Goal: Task Accomplishment & Management: Manage account settings

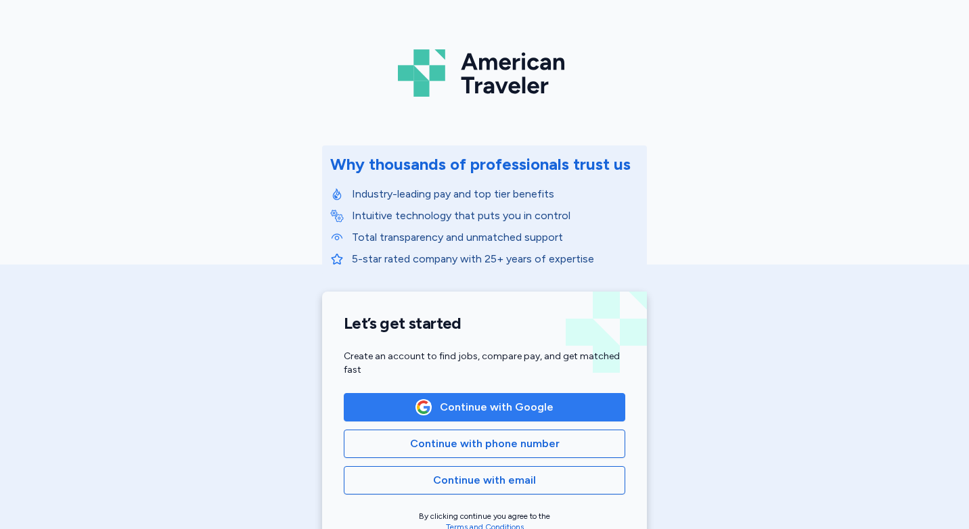
scroll to position [135, 0]
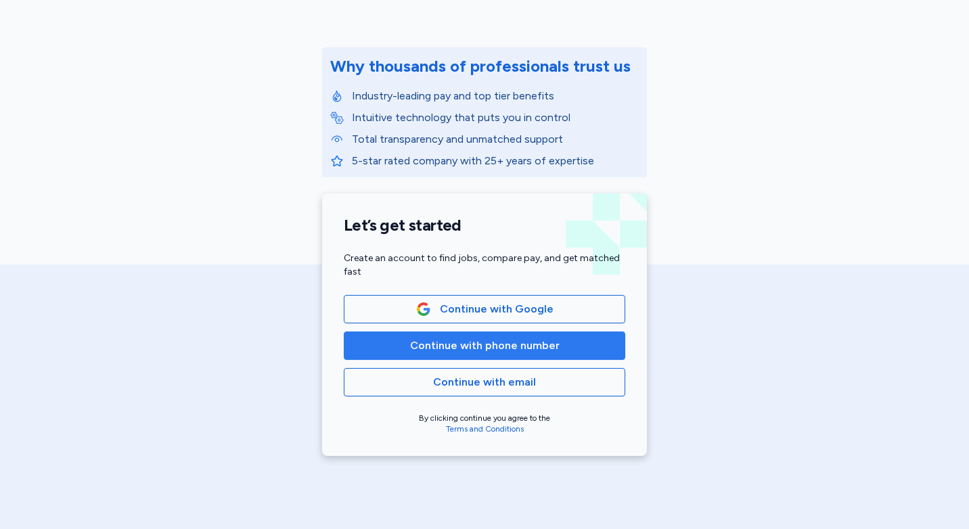
click at [505, 348] on span "Continue with phone number" at bounding box center [485, 346] width 150 height 16
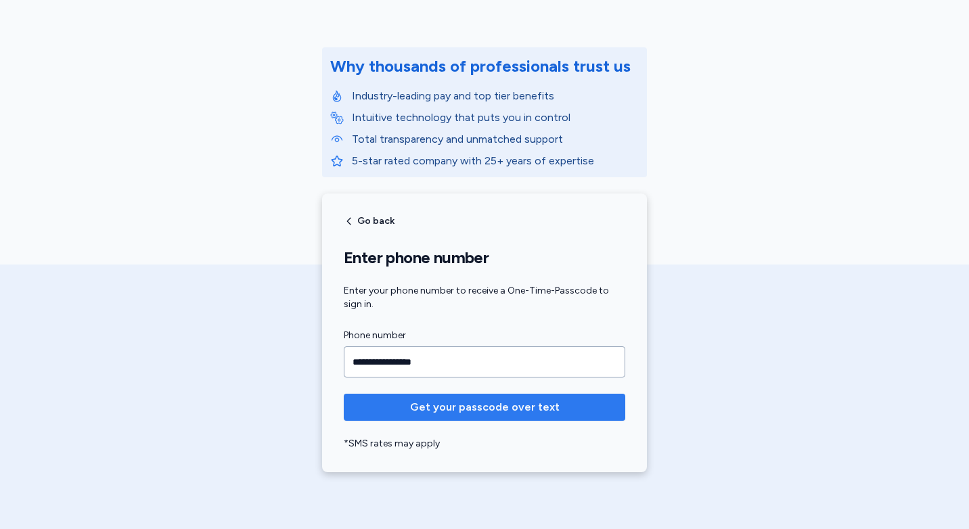
type input "**********"
drag, startPoint x: 455, startPoint y: 407, endPoint x: 451, endPoint y: 413, distance: 7.3
click at [455, 408] on span "Get your passcode over text" at bounding box center [485, 407] width 150 height 16
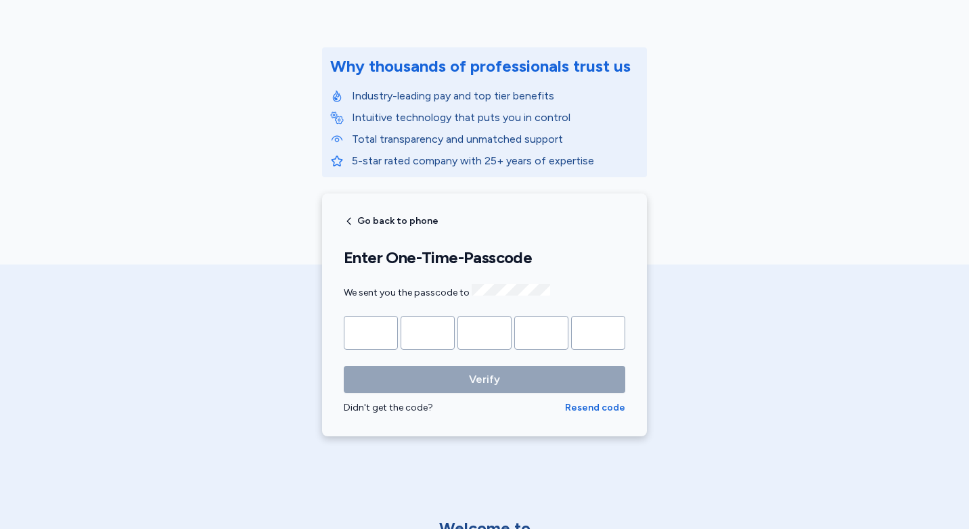
click at [369, 336] on input "Please enter OTP character 1" at bounding box center [371, 333] width 54 height 34
type input "*"
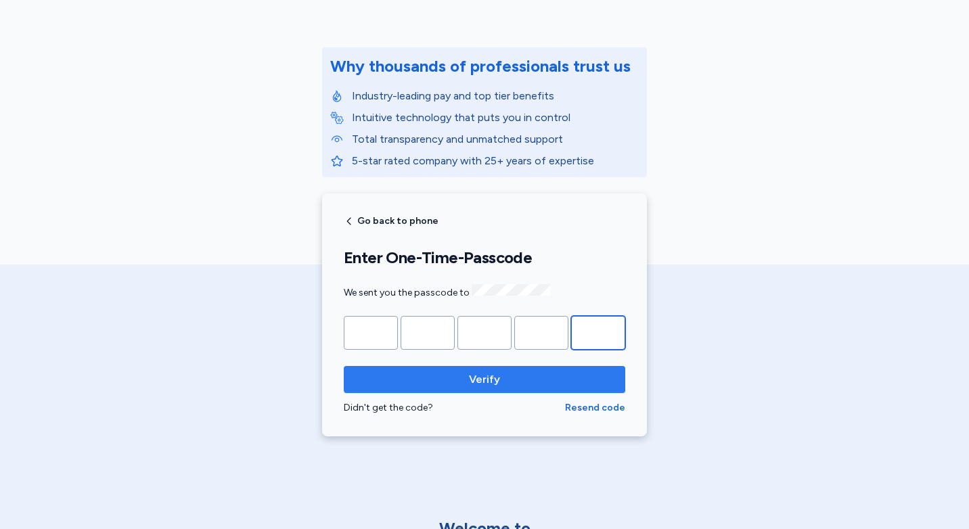
type input "*"
click at [499, 381] on span "Verify" at bounding box center [485, 380] width 260 height 16
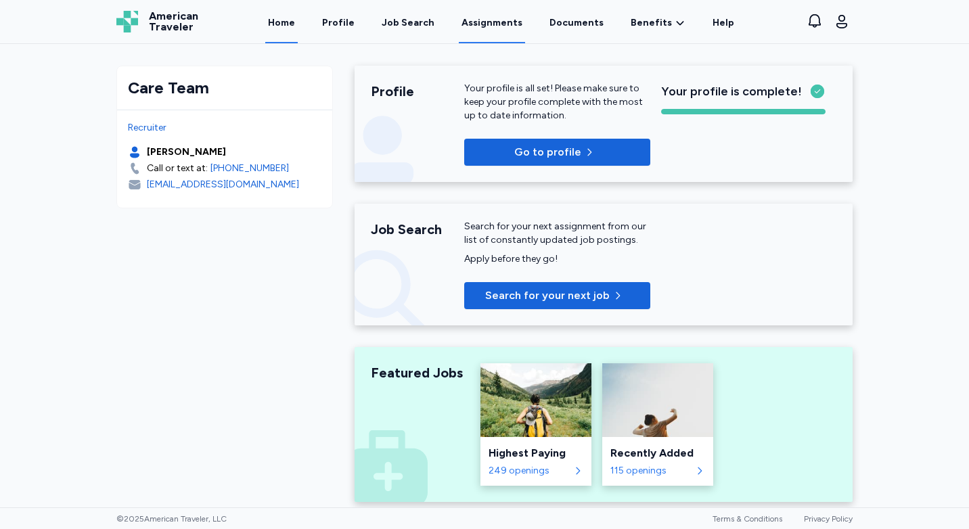
click at [487, 22] on link "Assignments" at bounding box center [492, 22] width 66 height 42
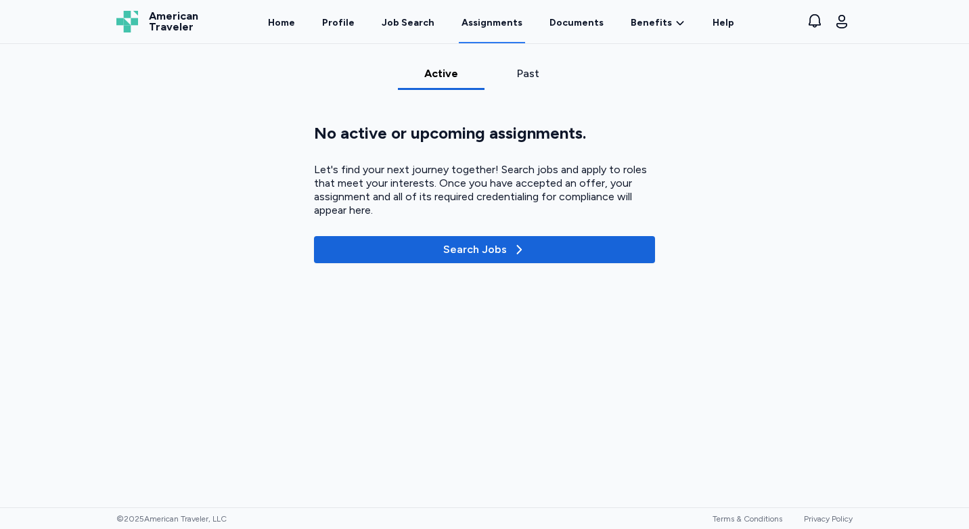
click at [514, 74] on div "Past" at bounding box center [528, 74] width 76 height 16
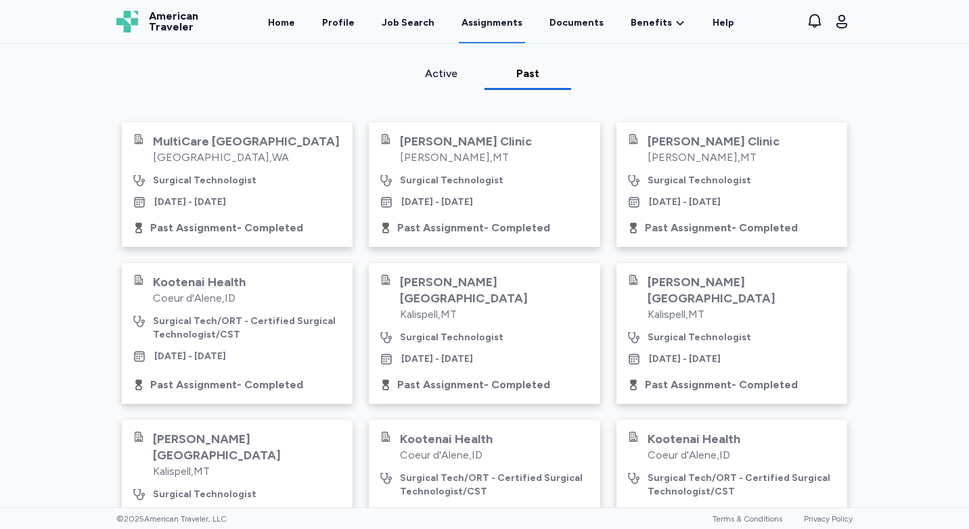
click at [197, 157] on div "[GEOGRAPHIC_DATA] , [GEOGRAPHIC_DATA]" at bounding box center [246, 158] width 187 height 16
click at [286, 200] on div "[DATE] - [DATE]" at bounding box center [237, 203] width 209 height 14
click at [298, 24] on link "Home" at bounding box center [281, 22] width 32 height 42
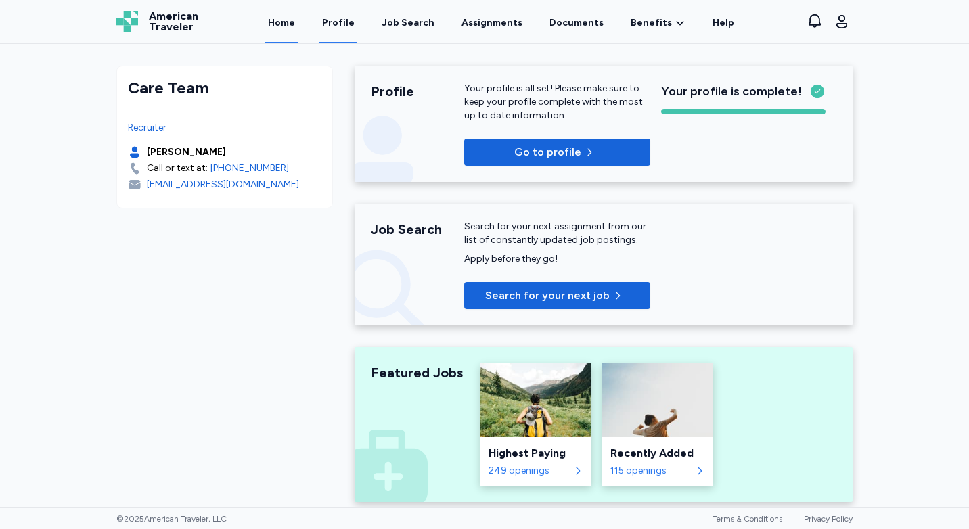
click at [342, 24] on link "Profile" at bounding box center [338, 22] width 38 height 42
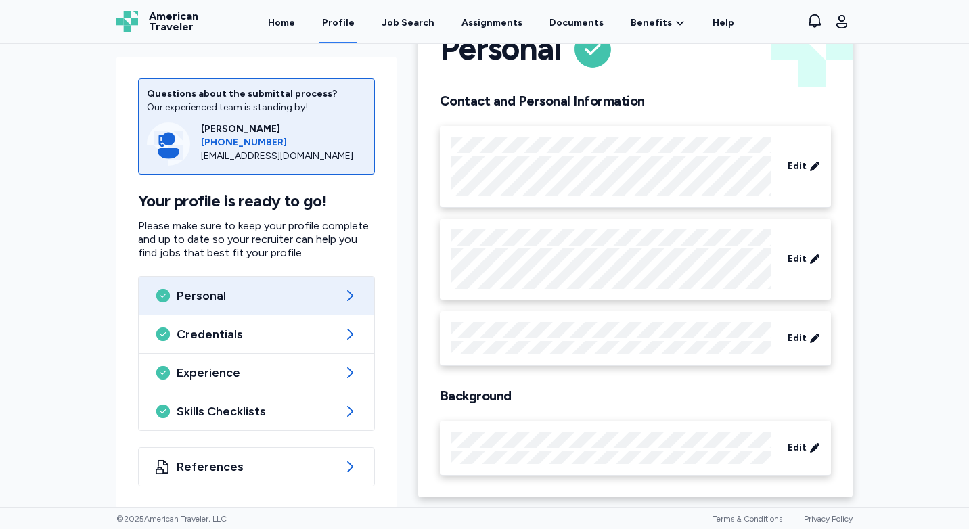
scroll to position [60, 0]
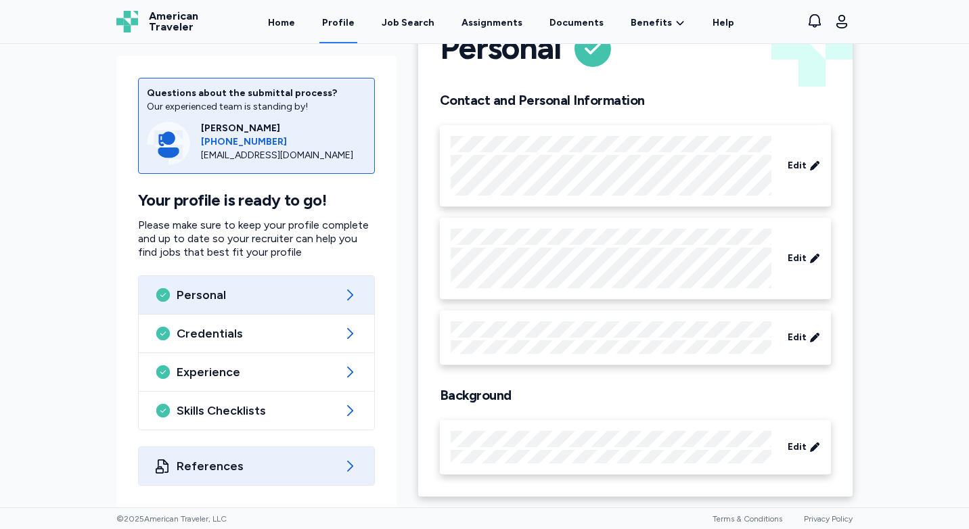
click at [214, 465] on span "References" at bounding box center [257, 466] width 160 height 16
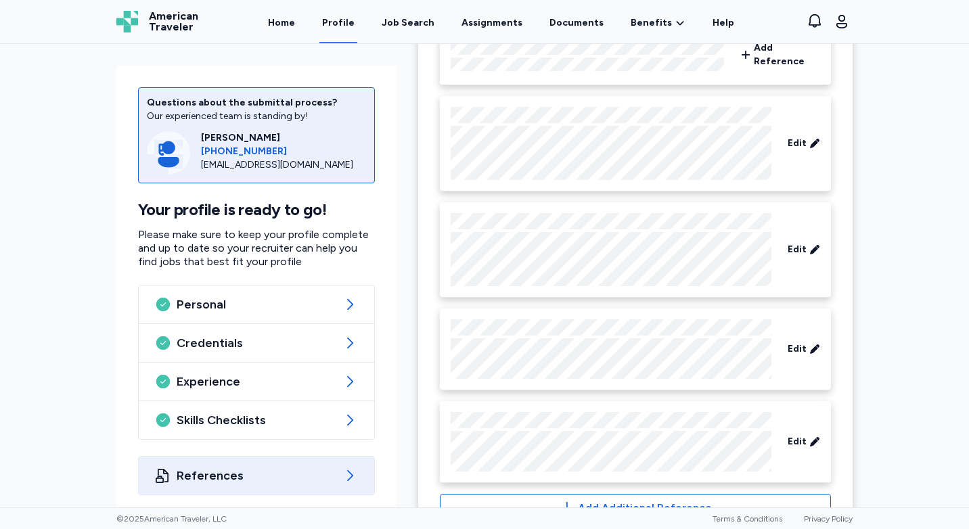
scroll to position [328, 0]
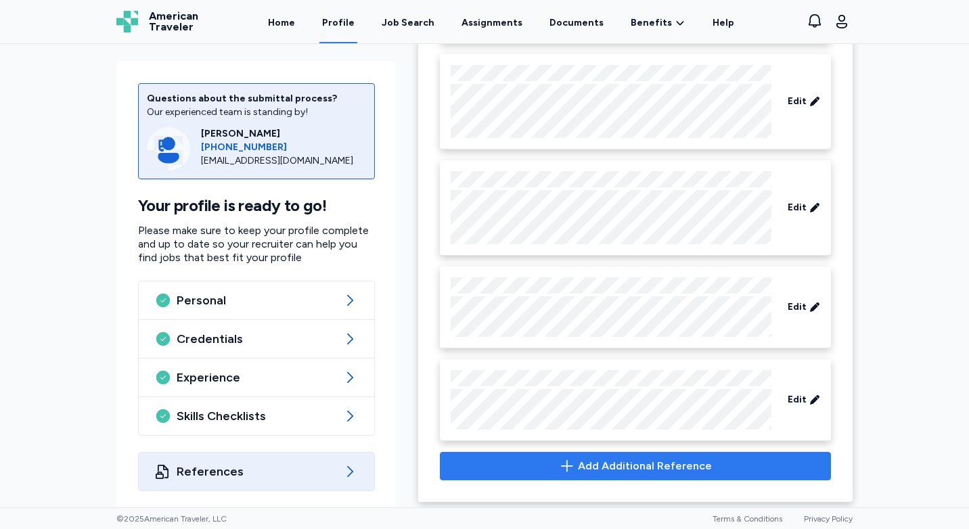
click at [626, 458] on span "Add Additional Reference" at bounding box center [645, 466] width 134 height 16
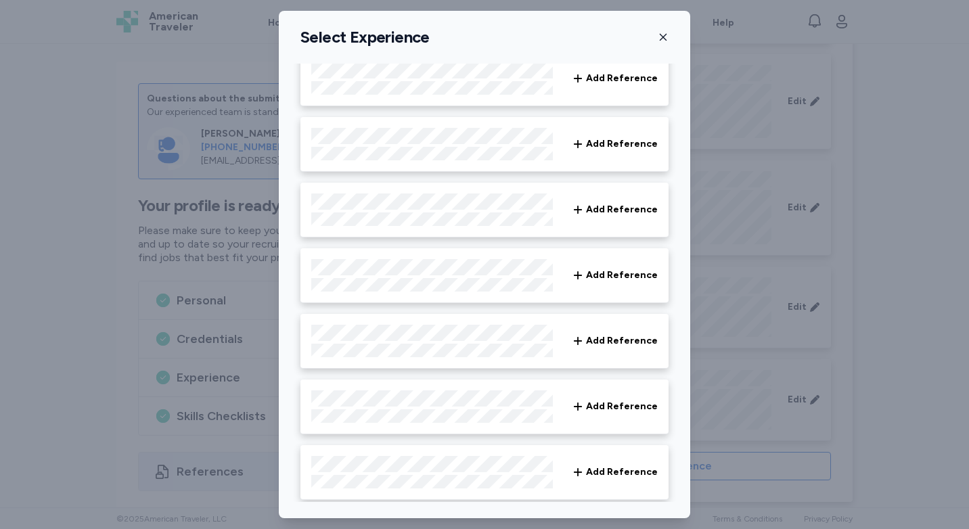
scroll to position [0, 0]
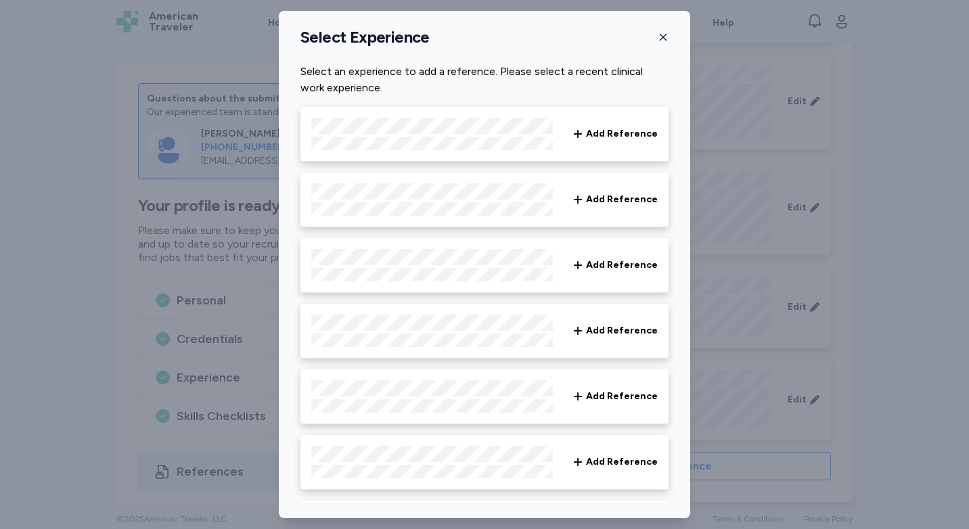
click at [663, 37] on icon "button" at bounding box center [663, 37] width 11 height 11
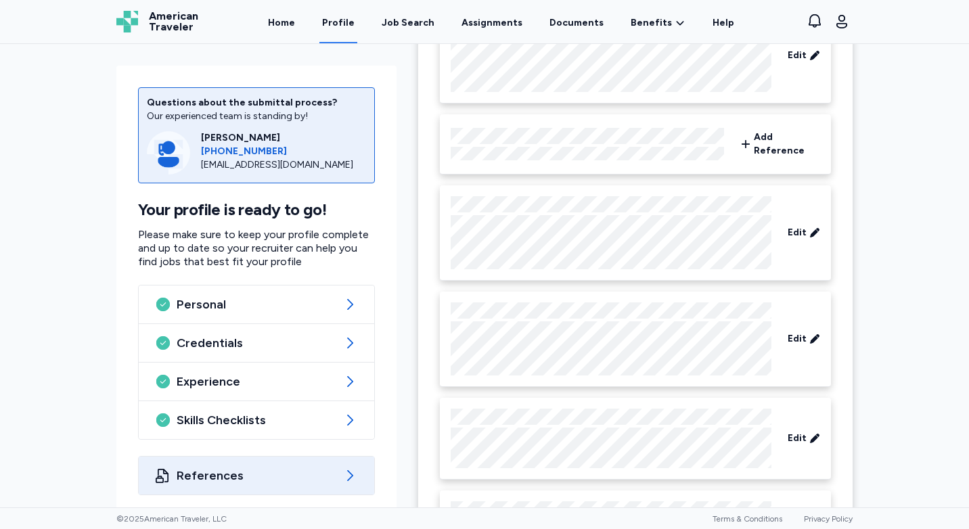
scroll to position [328, 0]
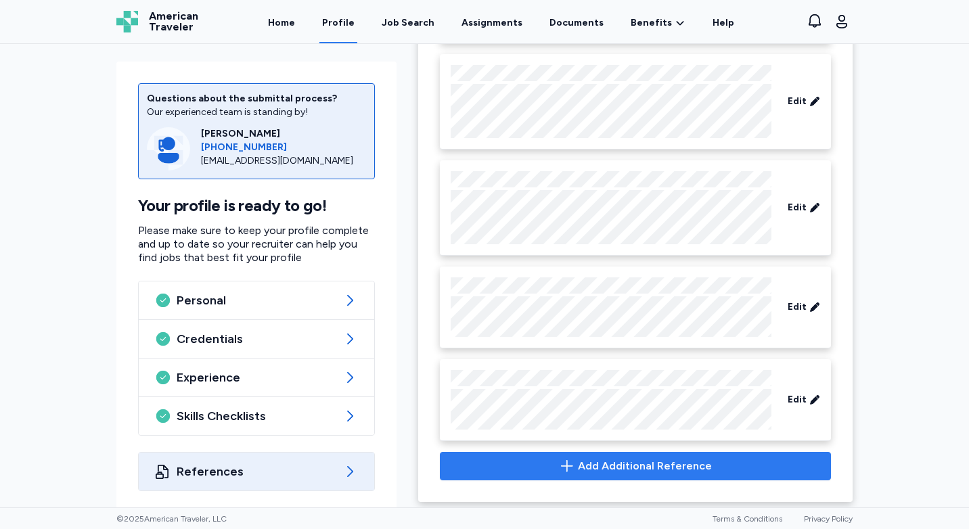
click at [632, 463] on span "Add Additional Reference" at bounding box center [645, 466] width 134 height 16
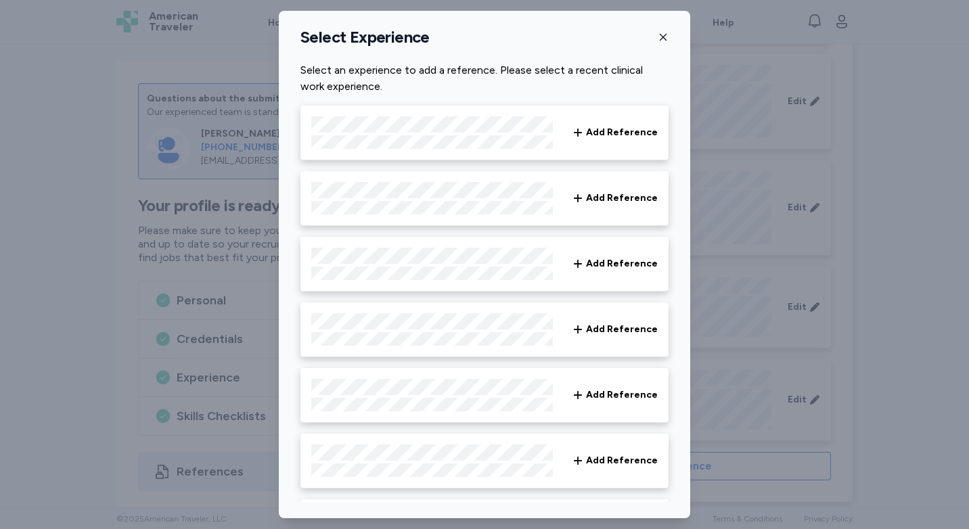
scroll to position [0, 0]
click at [661, 41] on icon "button" at bounding box center [663, 37] width 11 height 11
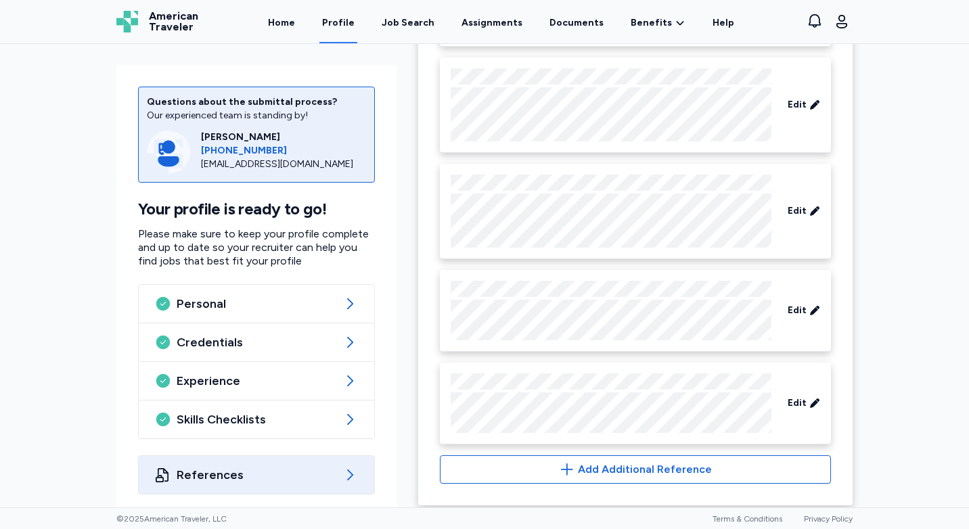
scroll to position [328, 0]
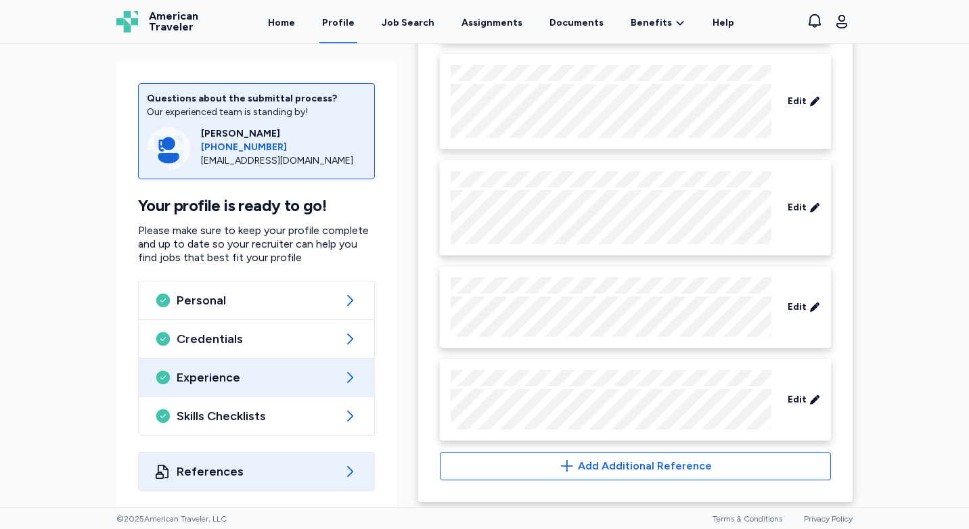
click at [279, 372] on span "Experience" at bounding box center [257, 377] width 160 height 16
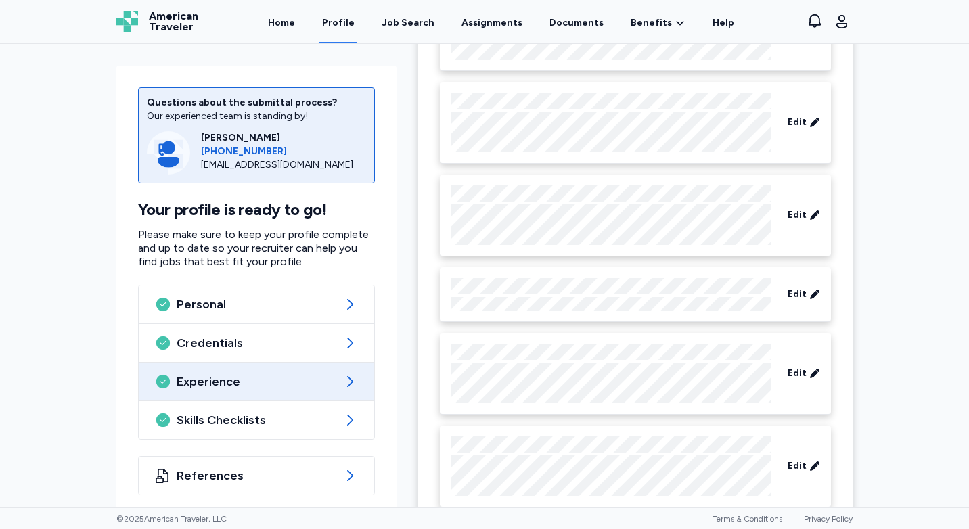
scroll to position [880, 0]
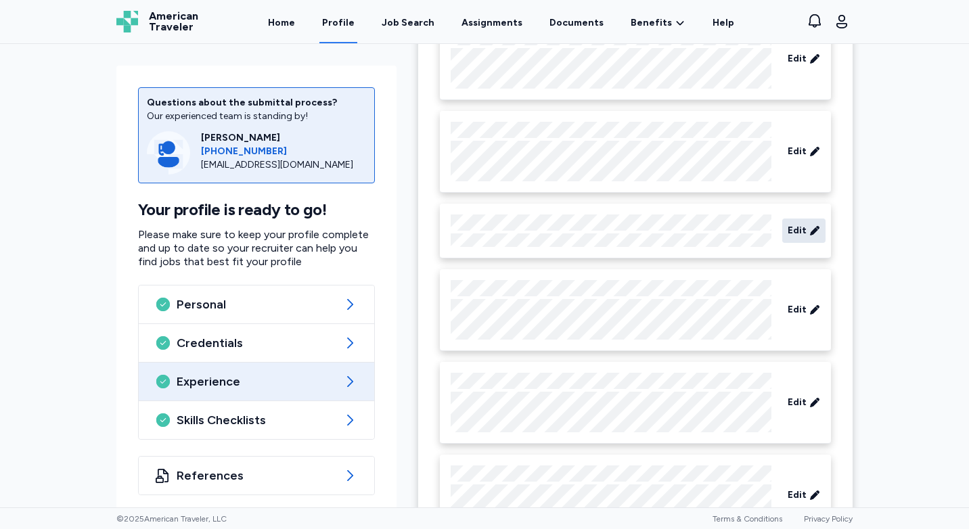
click at [790, 232] on span "Edit" at bounding box center [797, 231] width 19 height 14
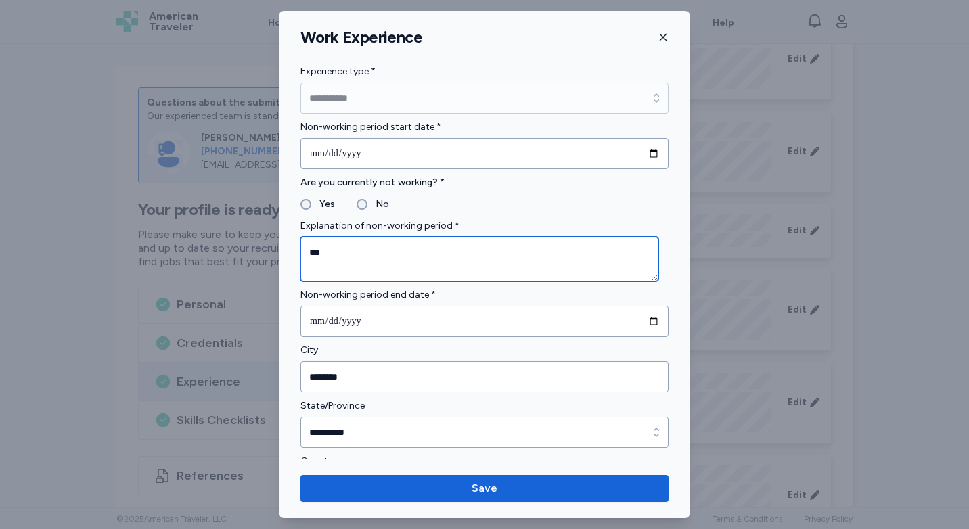
drag, startPoint x: 332, startPoint y: 249, endPoint x: 279, endPoint y: 256, distance: 52.6
click at [279, 256] on div "**********" at bounding box center [484, 299] width 411 height 470
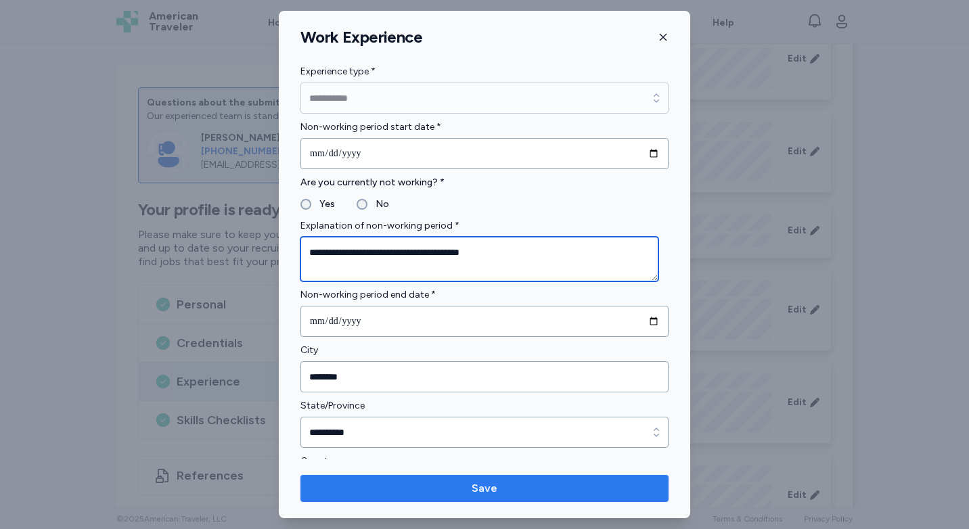
type textarea "**********"
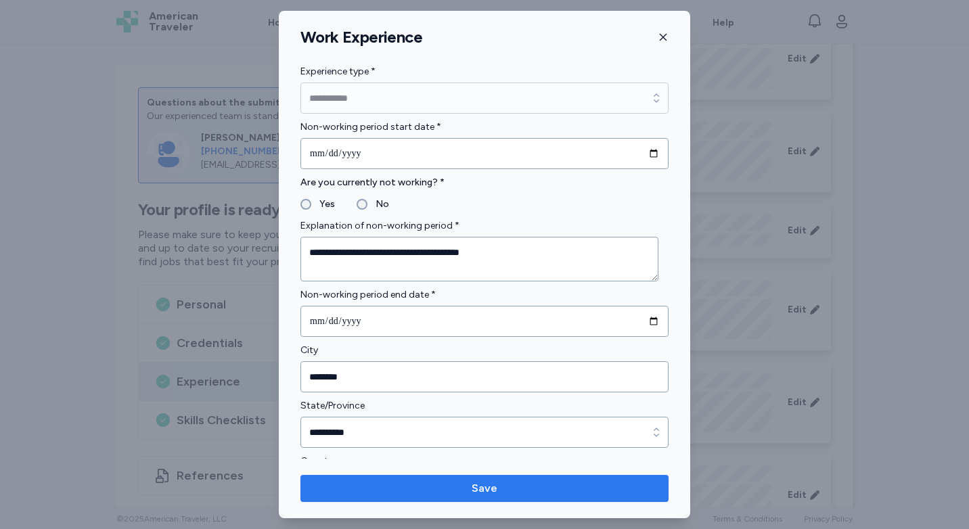
click at [496, 489] on span "Save" at bounding box center [485, 488] width 26 height 16
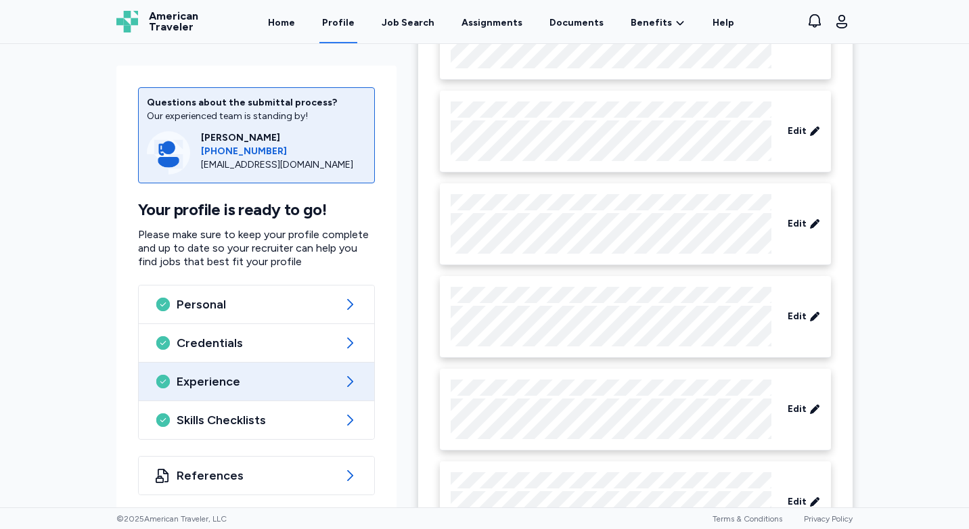
scroll to position [1695, 0]
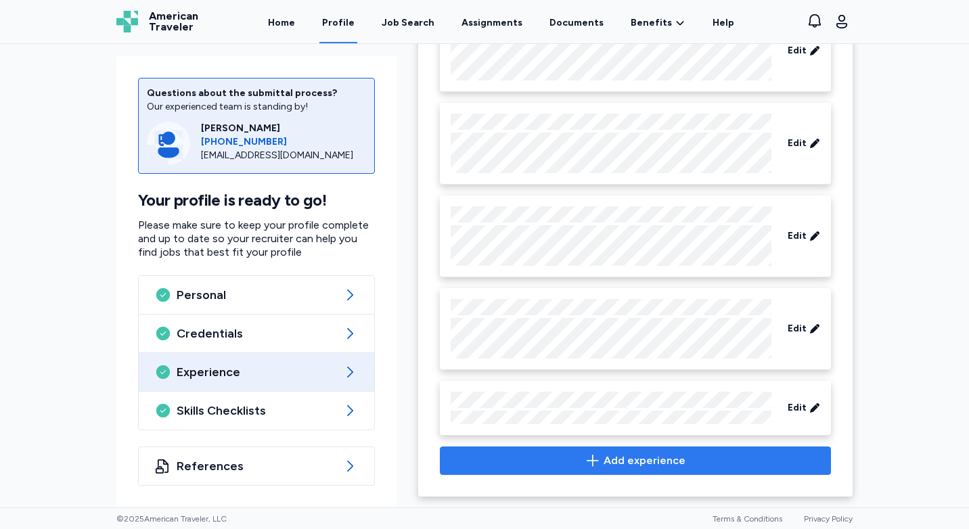
click at [643, 457] on span "Add experience" at bounding box center [645, 461] width 82 height 16
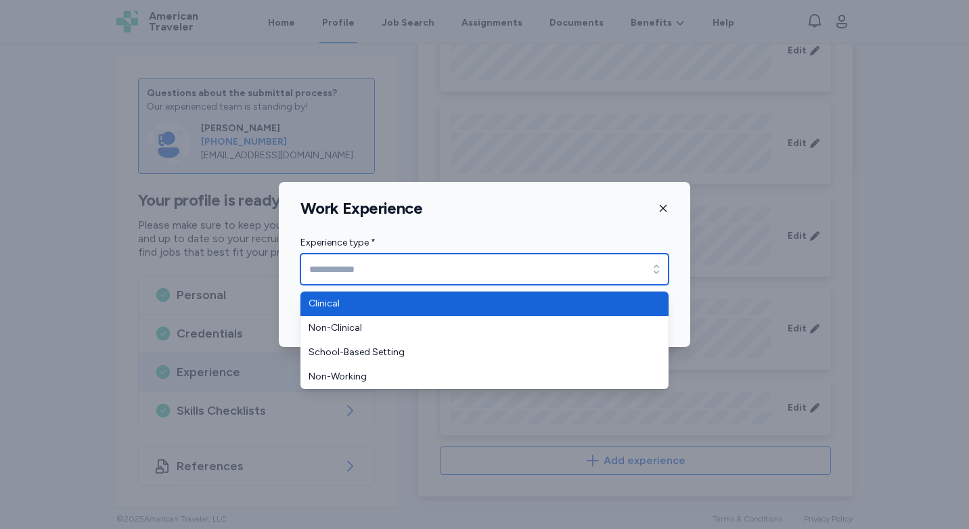
drag, startPoint x: 342, startPoint y: 263, endPoint x: 376, endPoint y: 258, distance: 34.9
click at [344, 263] on input "Experience type *" at bounding box center [484, 269] width 368 height 31
type input "********"
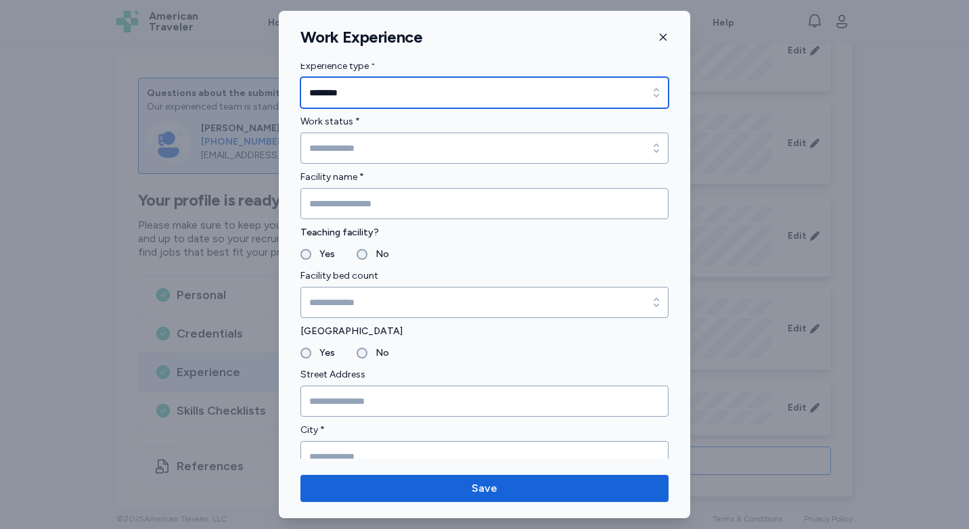
scroll to position [0, 0]
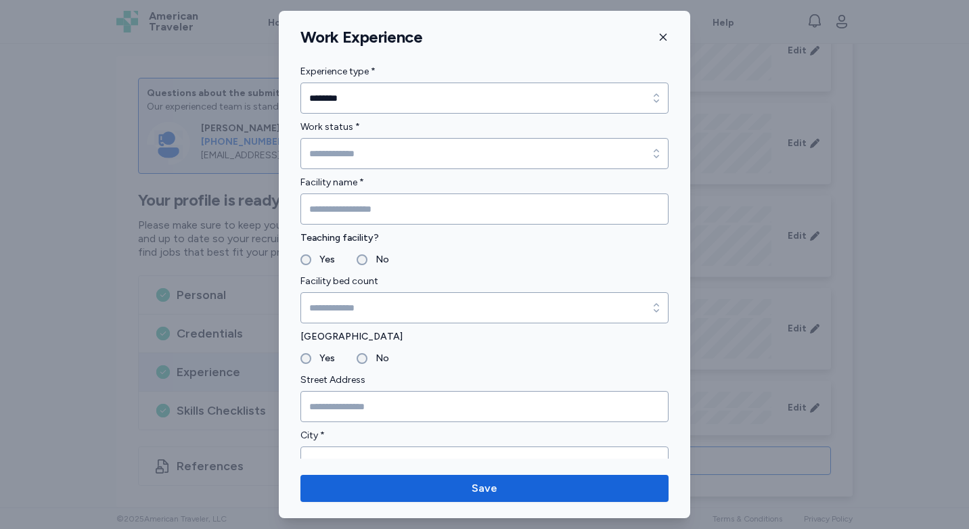
click at [665, 38] on icon "button" at bounding box center [663, 37] width 11 height 11
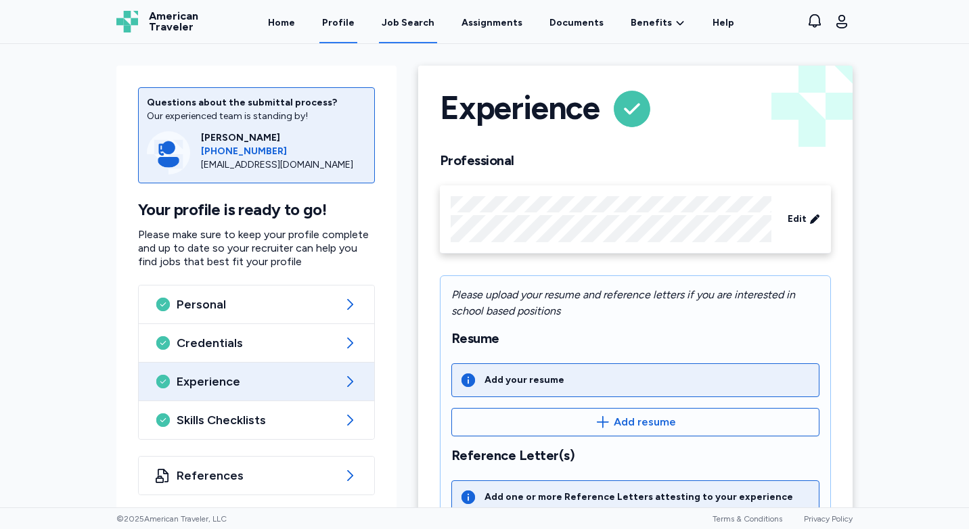
click at [417, 20] on div "Job Search" at bounding box center [408, 23] width 53 height 14
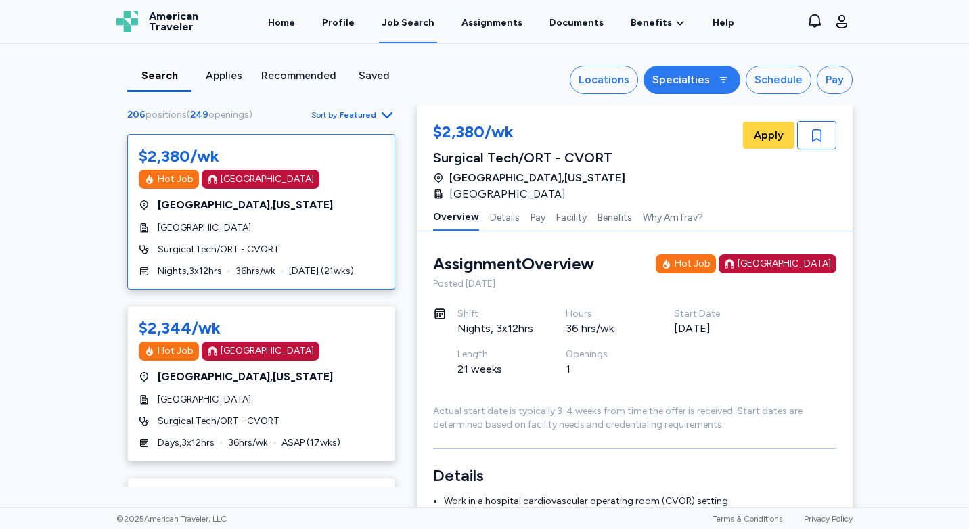
click at [704, 88] on button "Specialties" at bounding box center [692, 80] width 97 height 28
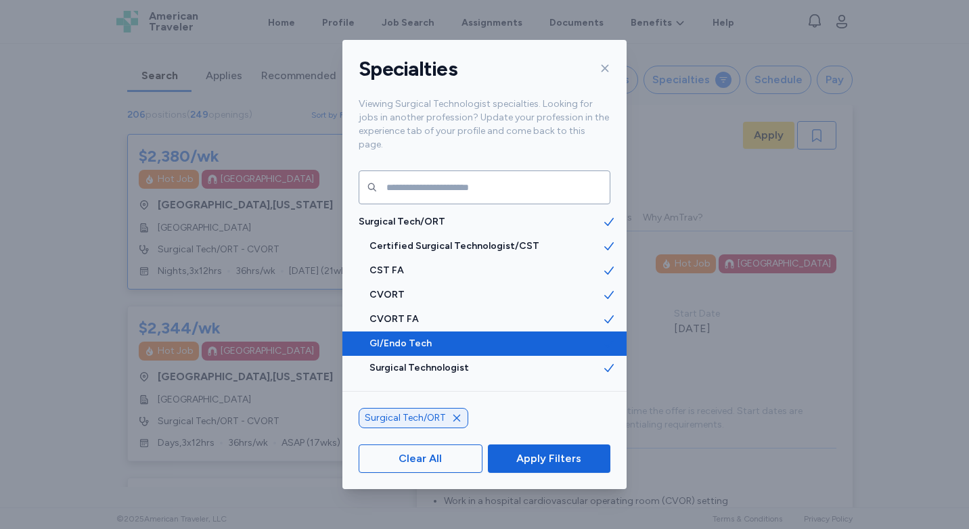
click at [604, 337] on icon at bounding box center [609, 344] width 14 height 14
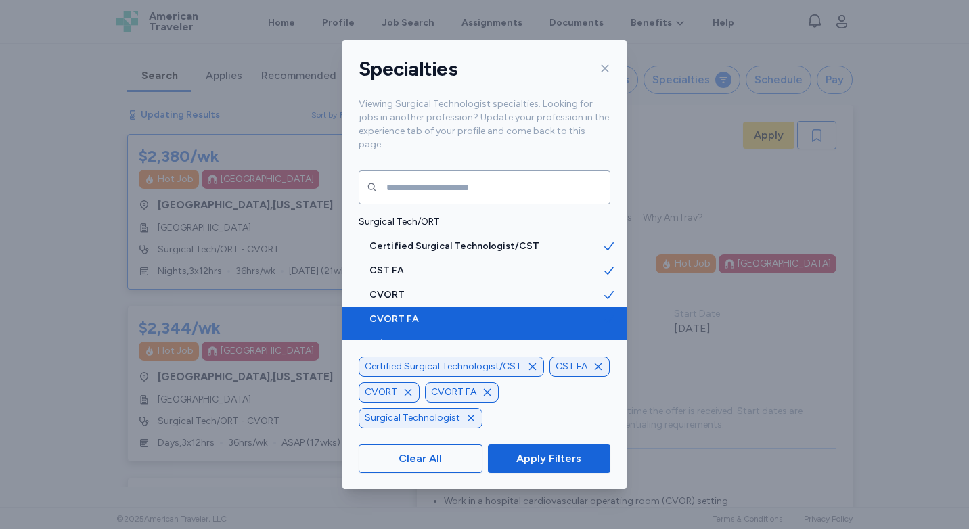
click at [602, 313] on icon at bounding box center [609, 320] width 14 height 14
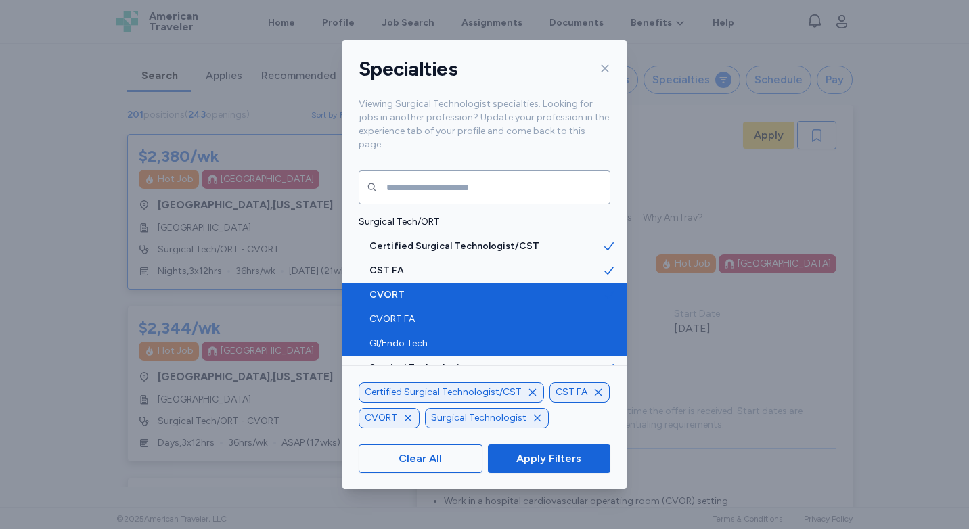
click at [602, 288] on icon at bounding box center [609, 295] width 14 height 14
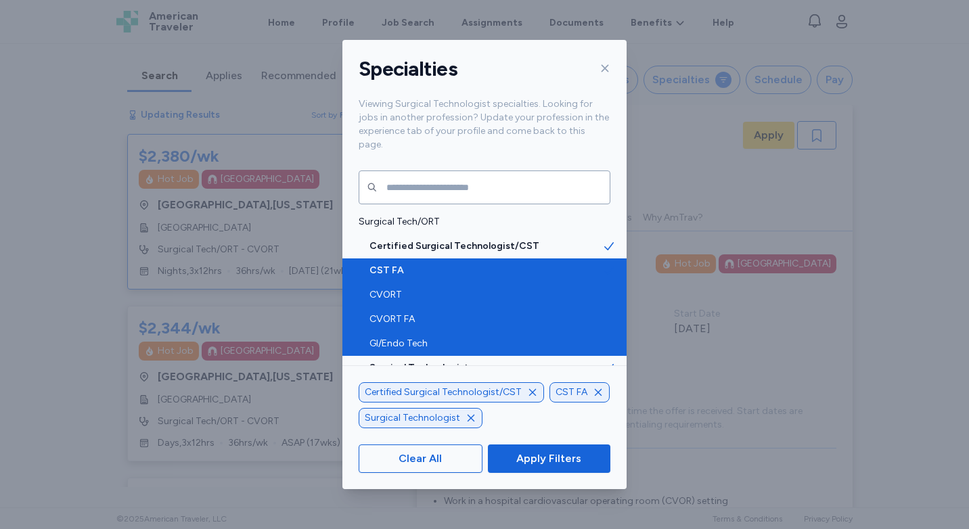
click at [602, 264] on icon at bounding box center [609, 271] width 14 height 14
click at [550, 451] on button "Apply Filters" at bounding box center [549, 459] width 122 height 28
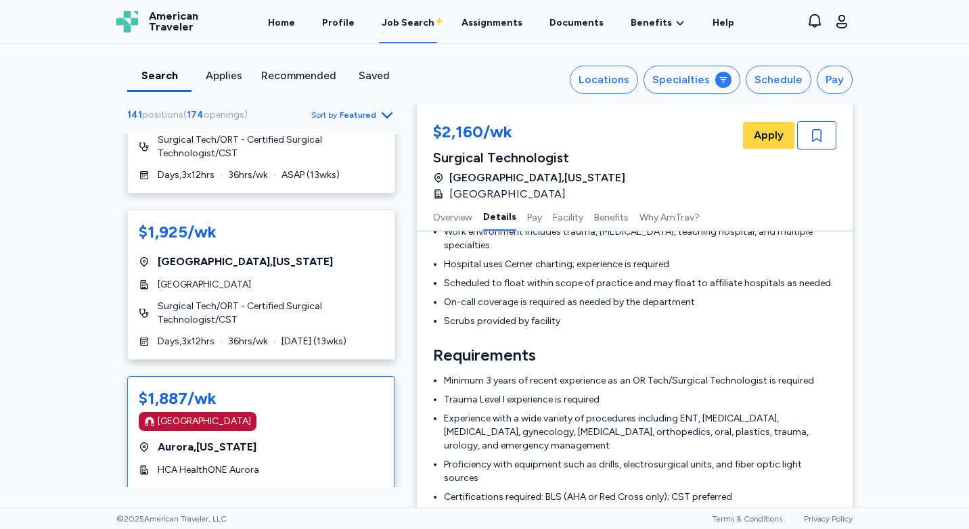
scroll to position [8187, 0]
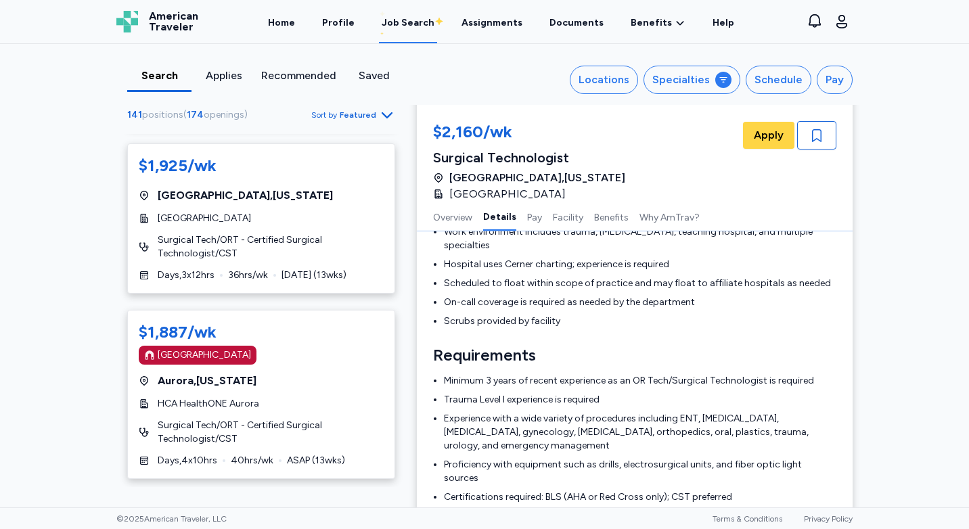
click at [379, 495] on icon "Go to next 50 jobs" at bounding box center [387, 503] width 16 height 16
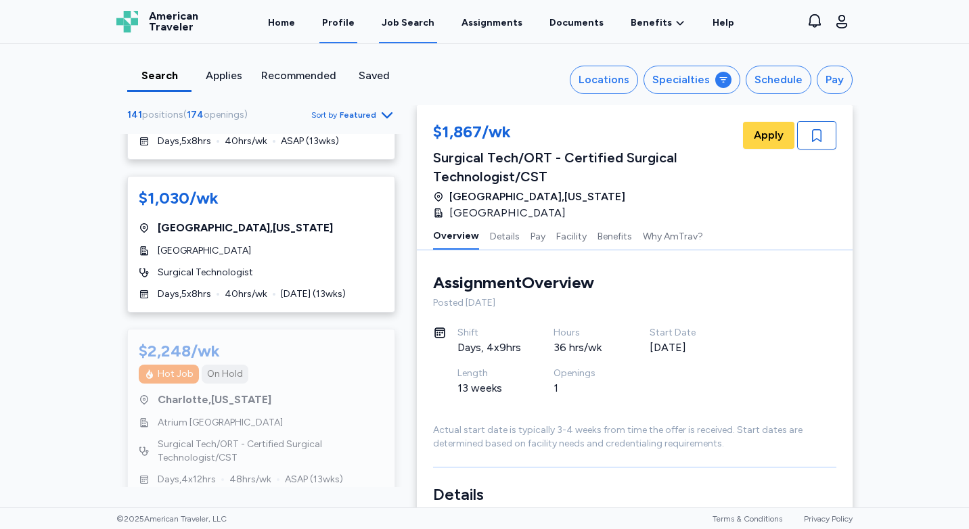
click at [357, 25] on link "Profile" at bounding box center [338, 22] width 38 height 42
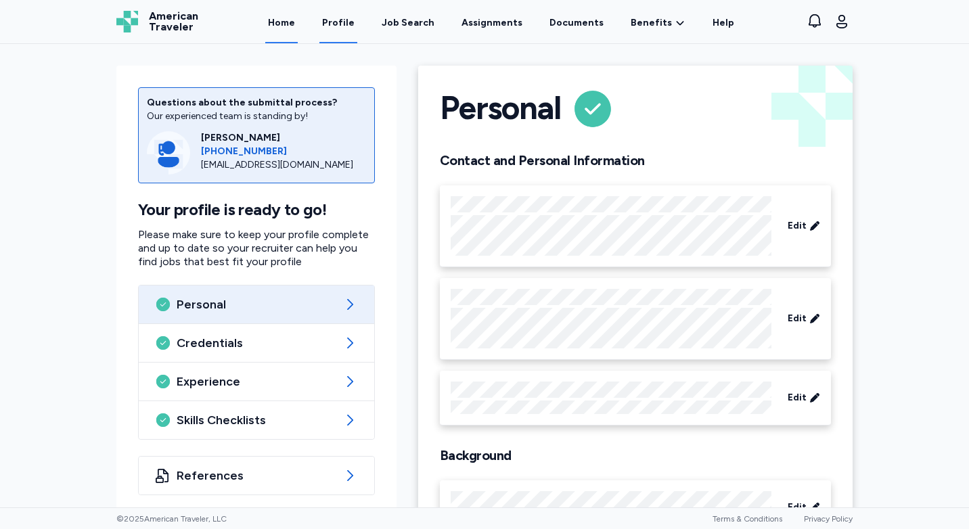
click at [297, 24] on link "Home" at bounding box center [281, 22] width 32 height 42
